Goal: Information Seeking & Learning: Learn about a topic

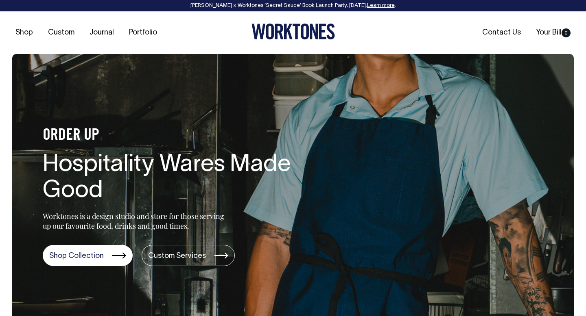
click at [377, 6] on link "Learn more" at bounding box center [381, 5] width 28 height 5
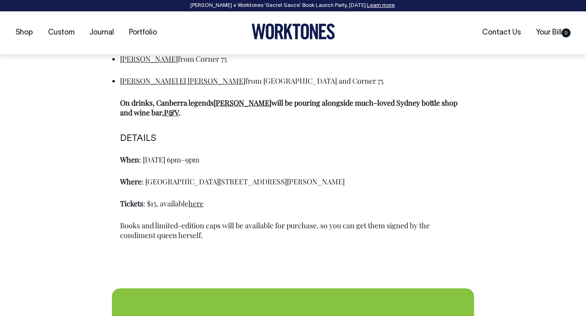
scroll to position [580, 0]
click at [200, 207] on link "here" at bounding box center [195, 203] width 15 height 10
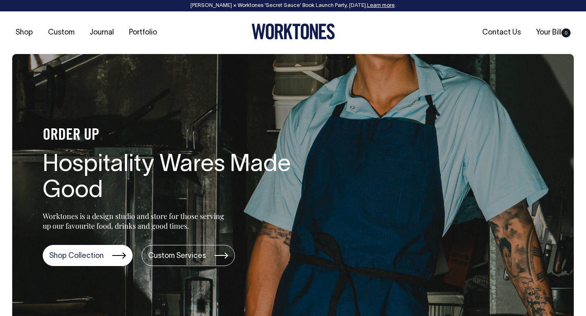
click at [379, 4] on link "Learn more" at bounding box center [381, 5] width 28 height 5
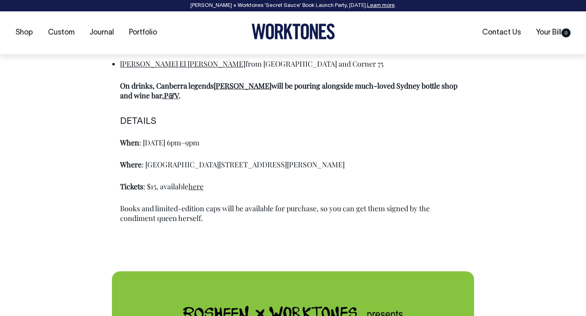
scroll to position [597, 0]
click at [193, 185] on link "here" at bounding box center [195, 186] width 15 height 10
